Goal: Find specific page/section: Find specific page/section

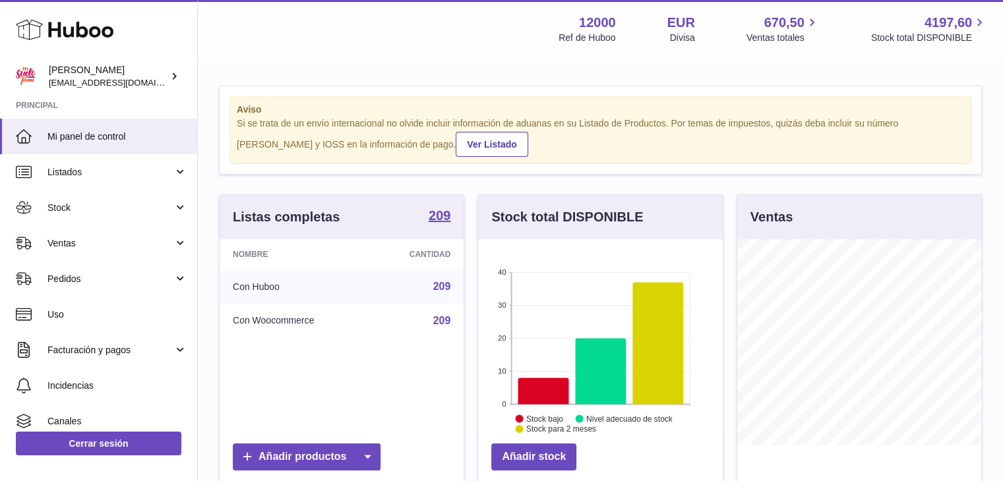
scroll to position [206, 245]
click at [535, 384] on icon at bounding box center [543, 391] width 51 height 26
click at [551, 393] on icon at bounding box center [543, 392] width 51 height 26
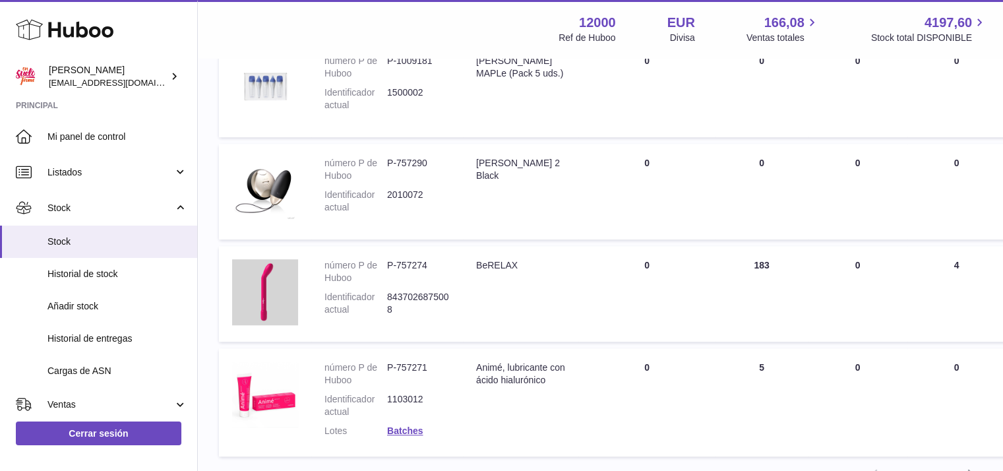
scroll to position [1137, 0]
